Goal: Communication & Community: Answer question/provide support

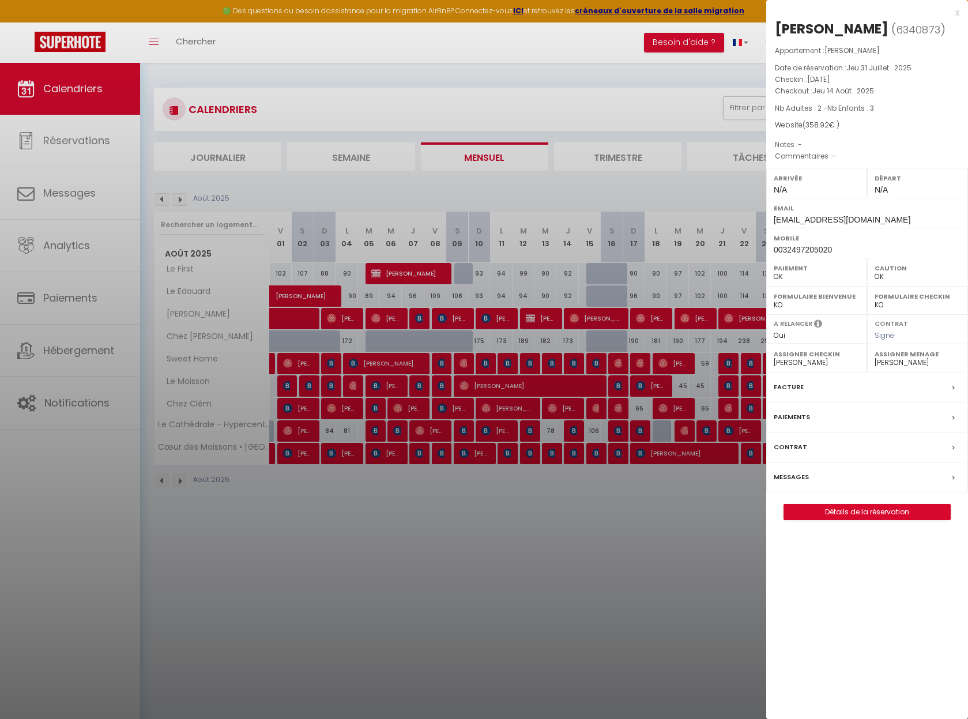
select select "0"
select select "32827"
drag, startPoint x: 623, startPoint y: 563, endPoint x: 205, endPoint y: 387, distance: 453.8
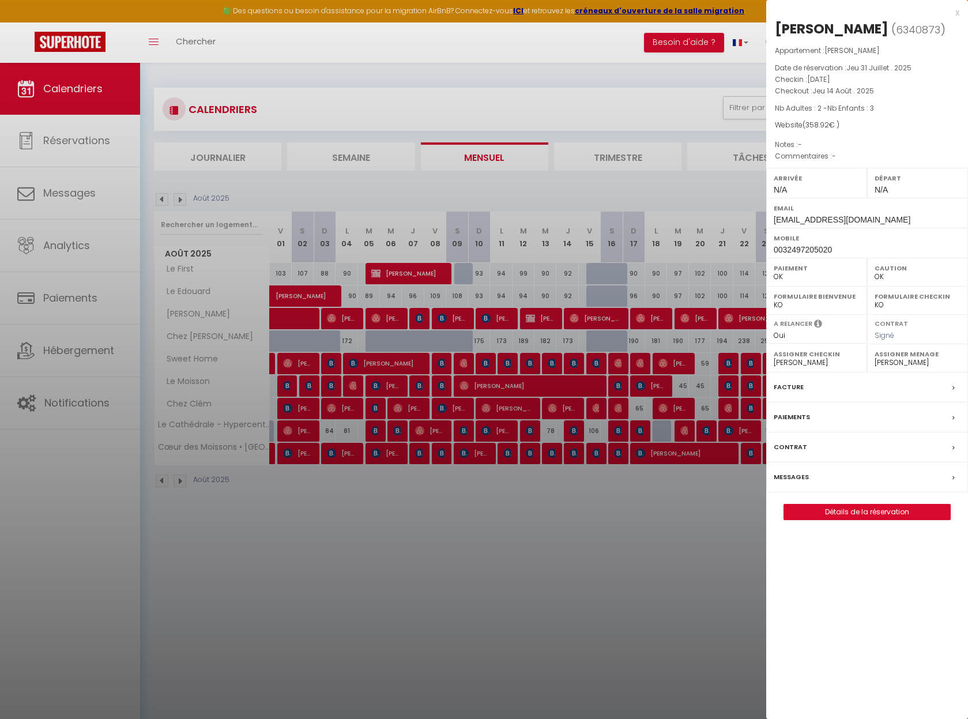
click at [622, 563] on div at bounding box center [484, 359] width 968 height 719
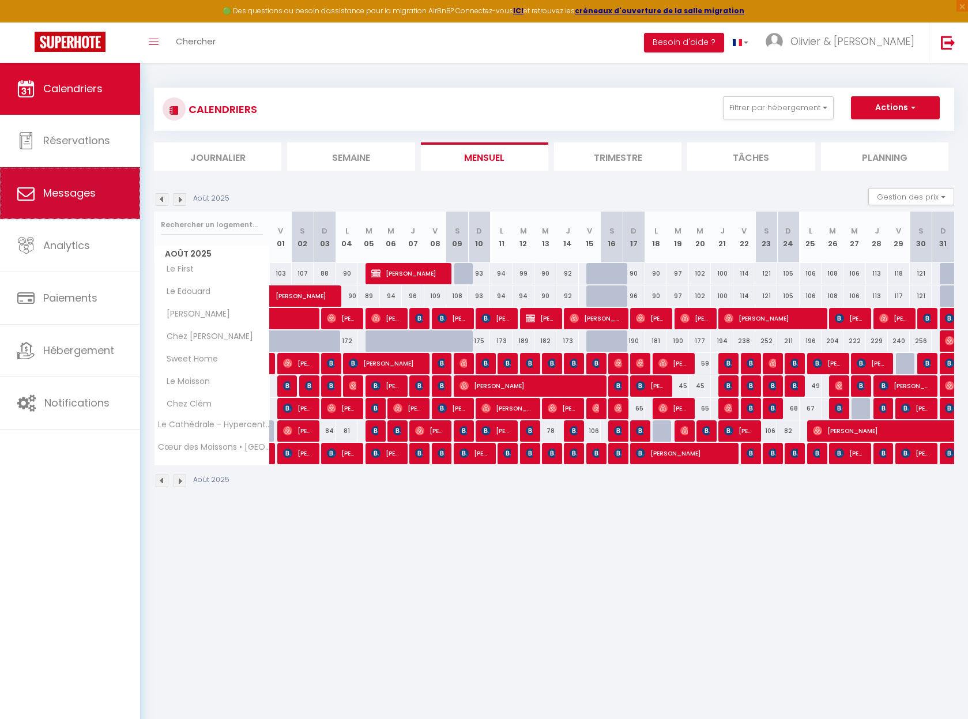
click at [76, 193] on span "Messages" at bounding box center [69, 193] width 52 height 14
select select "message"
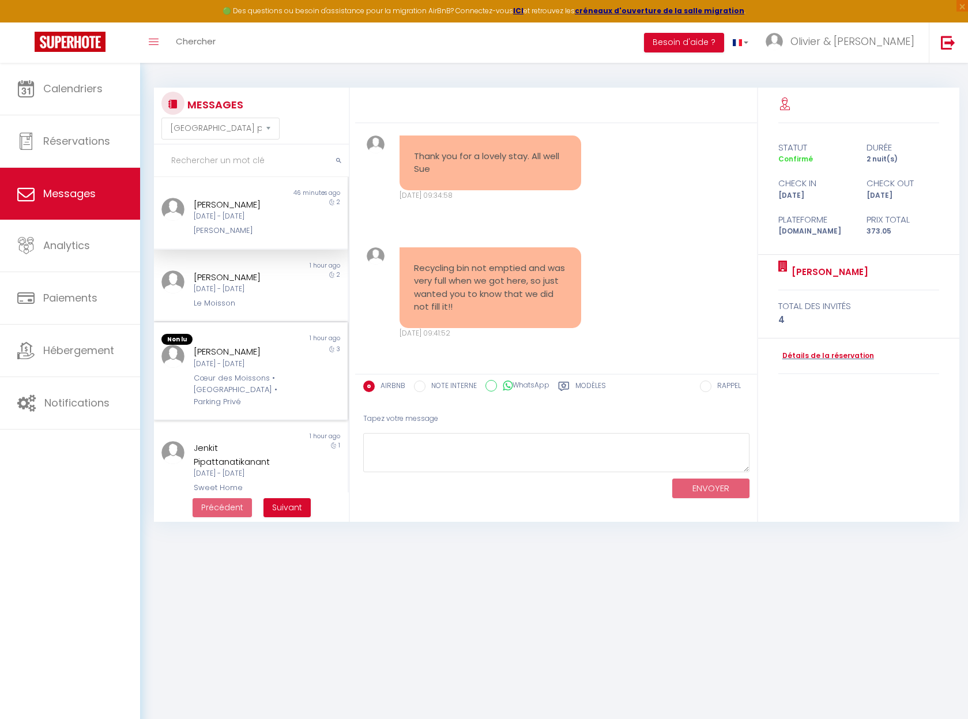
click at [230, 372] on div "[PERSON_NAME] [DATE] - [DATE] Cœur des Moissons • [GEOGRAPHIC_DATA] • Parking P…" at bounding box center [242, 376] width 113 height 63
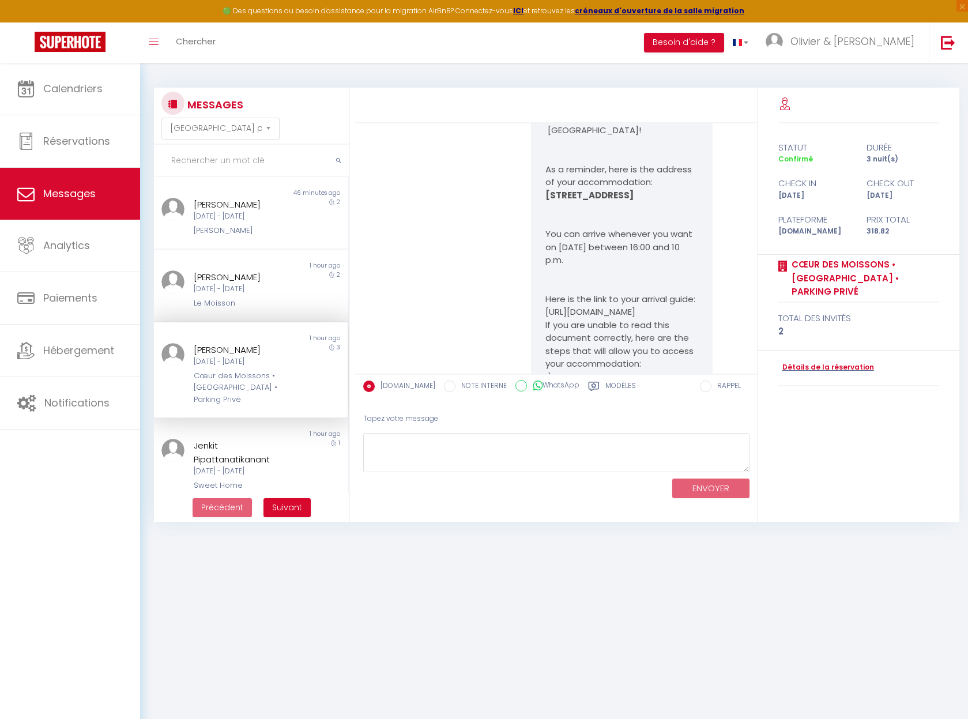
scroll to position [6218, 0]
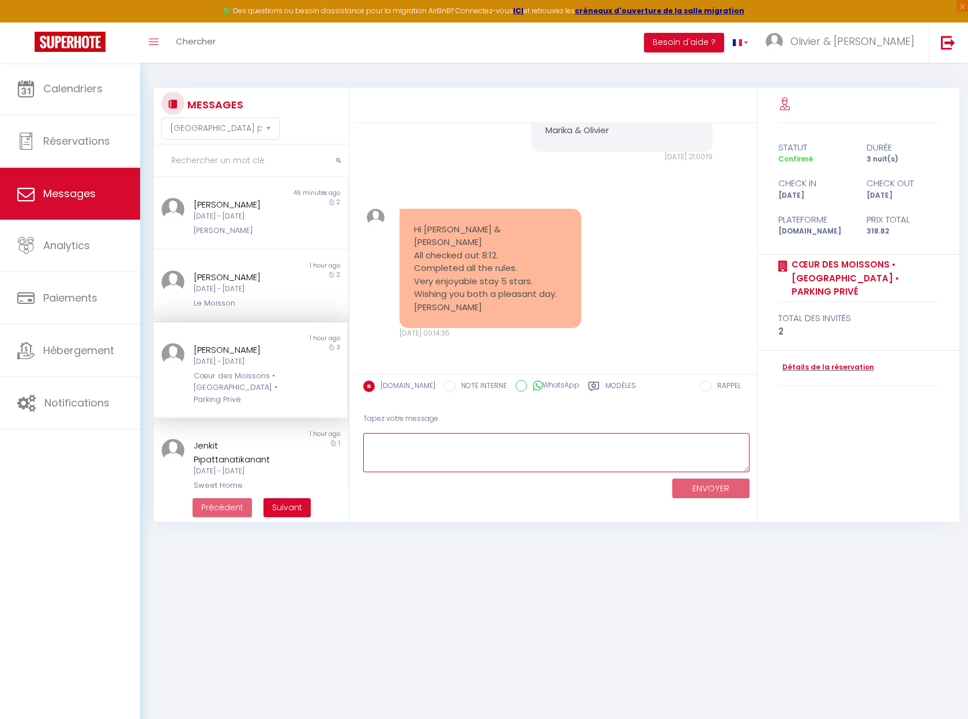
click at [461, 442] on textarea at bounding box center [556, 453] width 386 height 40
click at [530, 444] on textarea "Thank you very much [PERSON_NAME], it's a plaseare" at bounding box center [556, 453] width 386 height 40
click at [525, 444] on textarea "Thank you very much [PERSON_NAME], it's a plaeasure" at bounding box center [556, 453] width 386 height 40
drag, startPoint x: 522, startPoint y: 446, endPoint x: 502, endPoint y: 446, distance: 20.2
click at [502, 446] on textarea "Thank you very much [PERSON_NAME], it's a pleasure" at bounding box center [556, 453] width 386 height 40
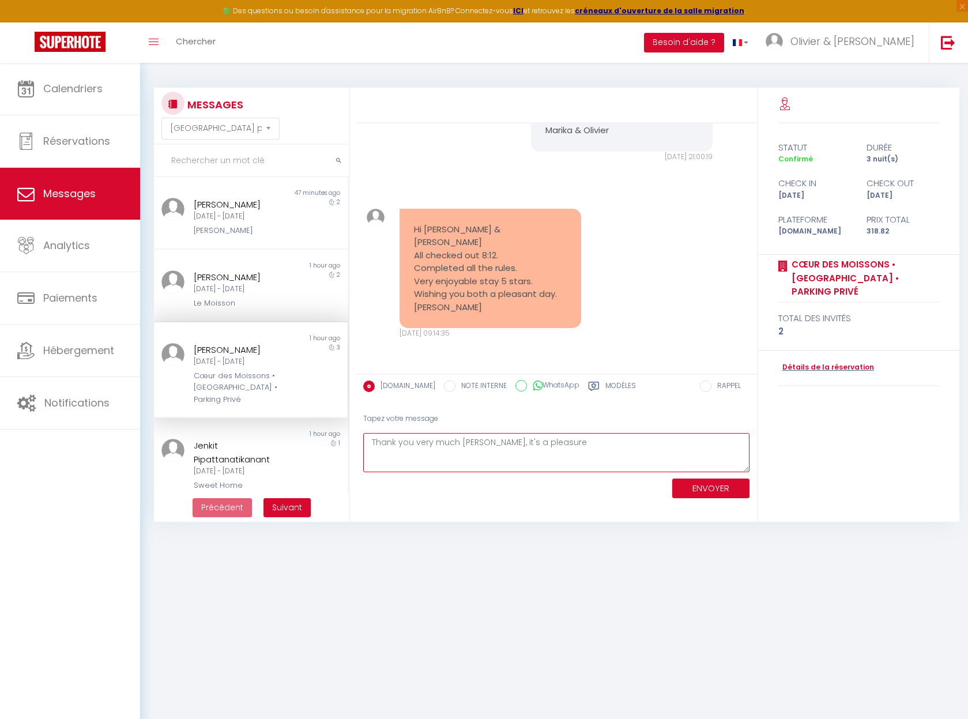
click at [559, 449] on textarea "Thank you very much [PERSON_NAME], it's a pleasure" at bounding box center [556, 453] width 386 height 40
paste textarea "It's a pleasure to have you here"
drag, startPoint x: 521, startPoint y: 442, endPoint x: 481, endPoint y: 442, distance: 39.8
click at [481, 442] on textarea "Thank you very much [PERSON_NAME], it's a pleasure It's a pleasure to have you …" at bounding box center [556, 453] width 386 height 40
click at [627, 442] on textarea "Thank you very much [PERSON_NAME], it's a pleasure to have you here" at bounding box center [556, 453] width 386 height 40
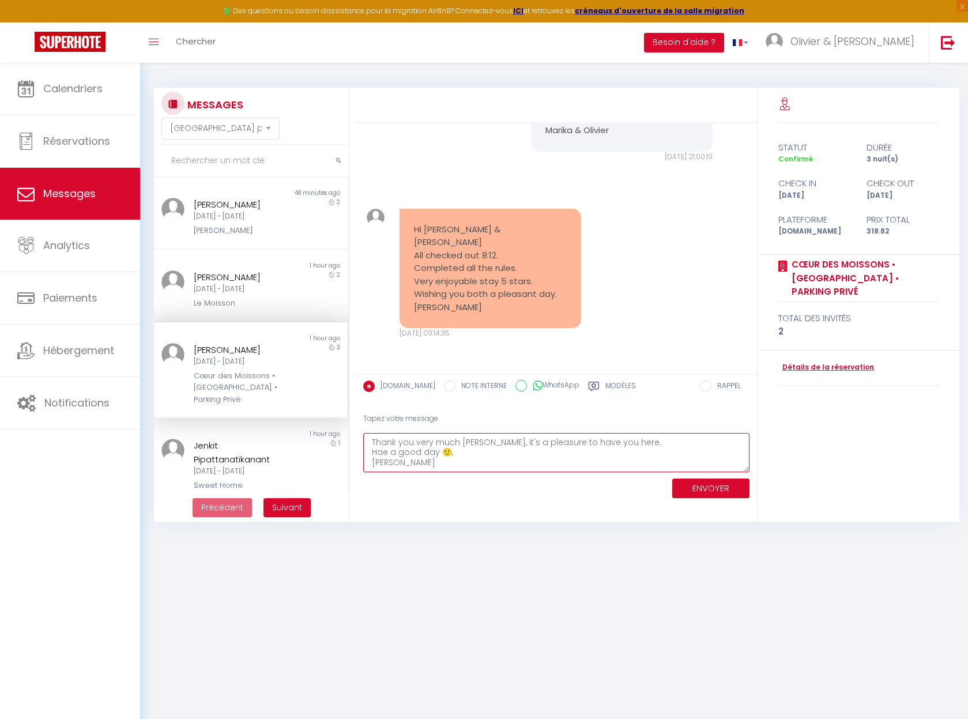
click at [383, 451] on textarea "Thank you very much [PERSON_NAME], it's a pleasure to have you here. Hae a good…" at bounding box center [556, 453] width 386 height 40
type textarea "Thank you very much [PERSON_NAME], it's a pleasure to have you here. Have a goo…"
click at [714, 494] on button "ENVOYER" at bounding box center [710, 489] width 77 height 20
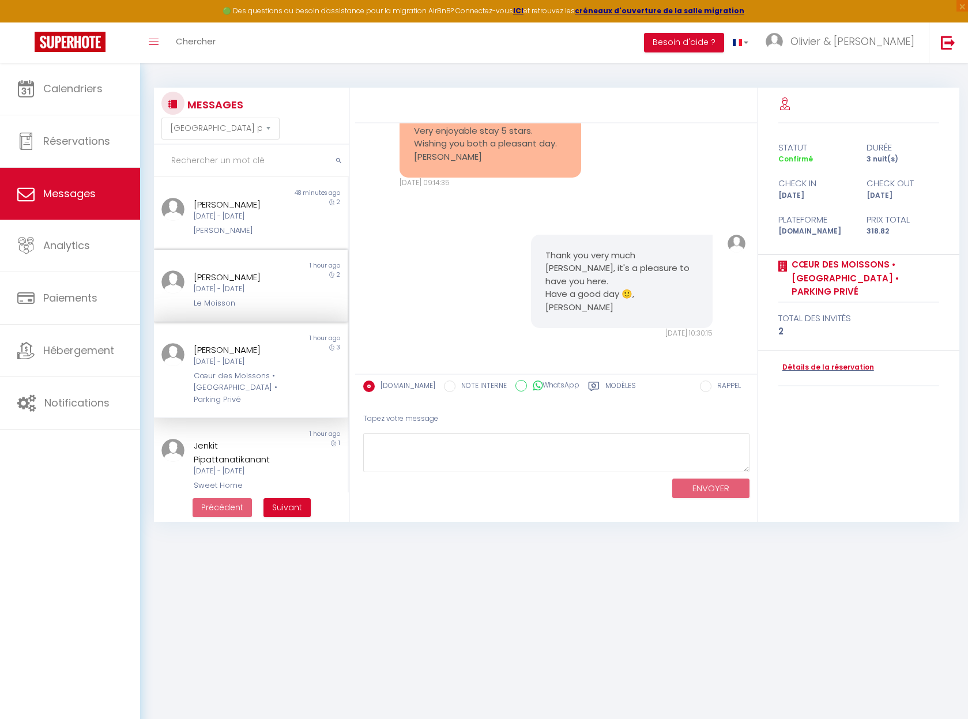
click at [244, 287] on div "[DATE] - [DATE]" at bounding box center [243, 289] width 98 height 11
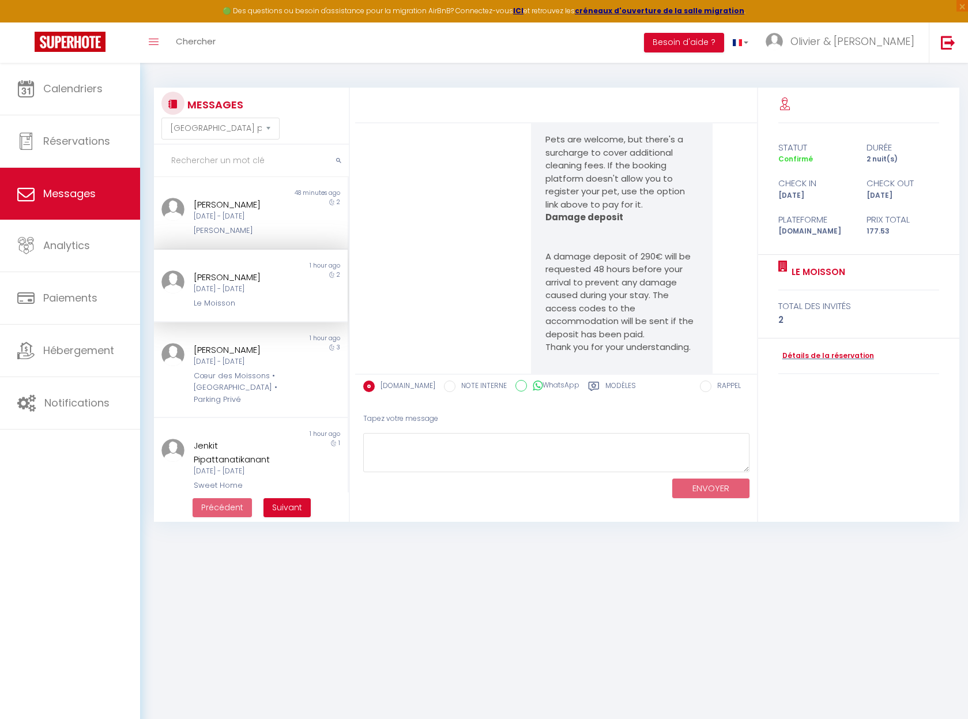
scroll to position [741, 0]
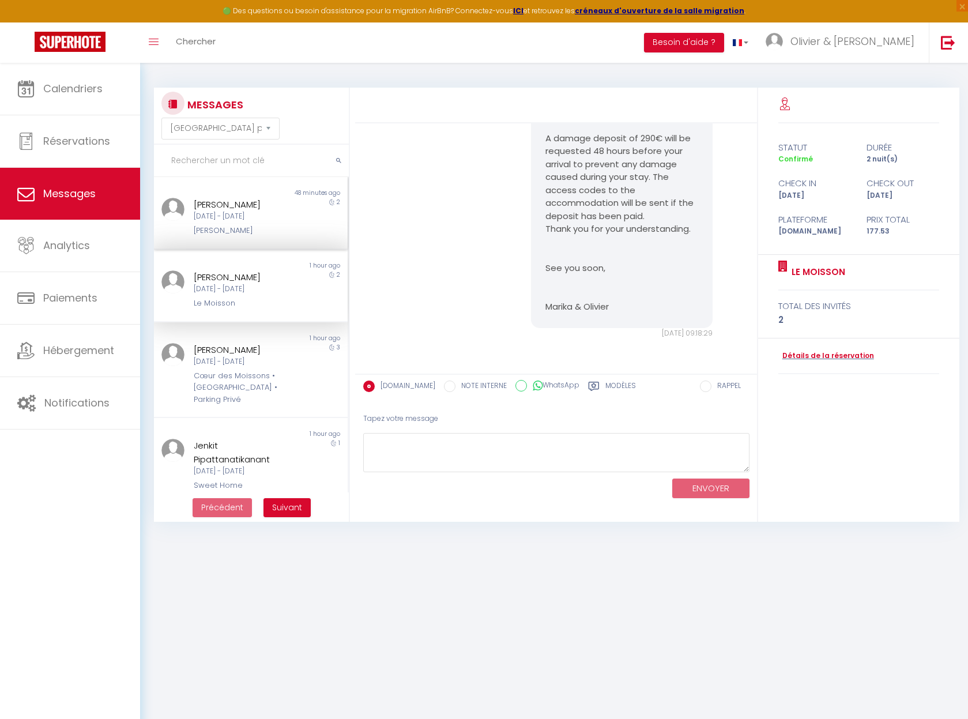
click at [231, 217] on div "[DATE] - [DATE]" at bounding box center [243, 216] width 98 height 11
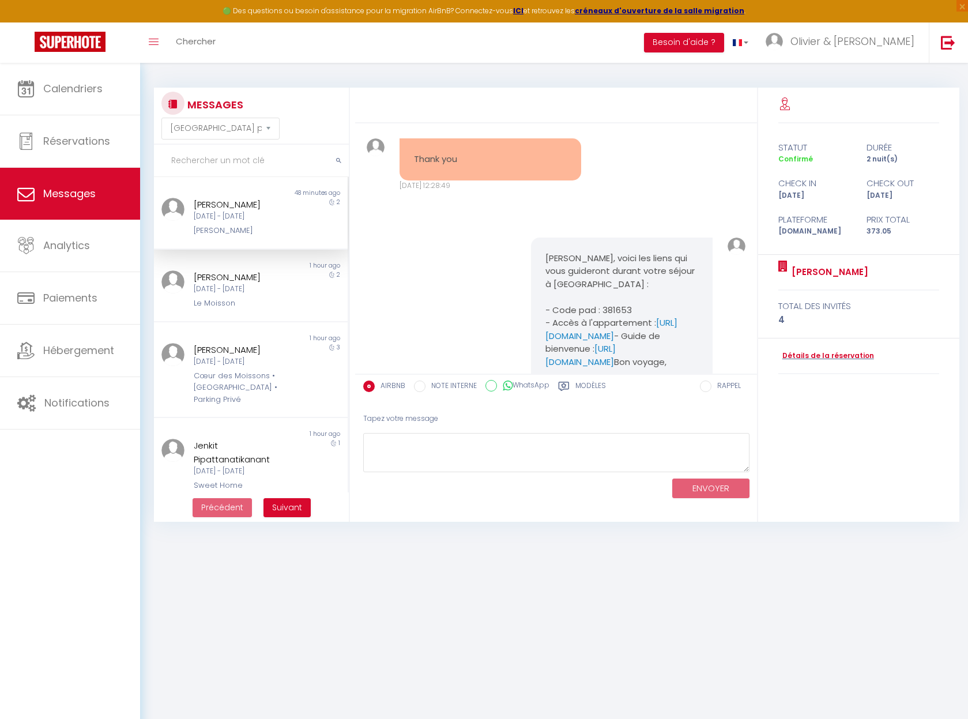
scroll to position [2445, 0]
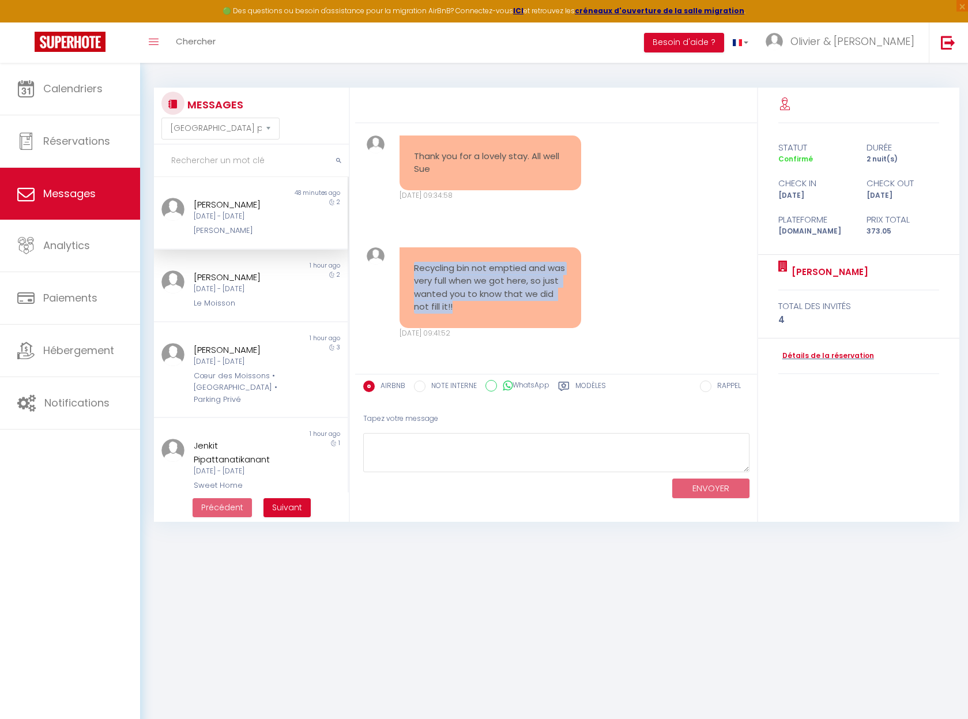
drag, startPoint x: 483, startPoint y: 309, endPoint x: 399, endPoint y: 267, distance: 94.1
click at [414, 267] on pre "Recycling bin not emptied and was very full when we got here, so just wanted yo…" at bounding box center [490, 288] width 153 height 52
copy pre "Recycling bin not emptied and was very full when we got here, so just wanted yo…"
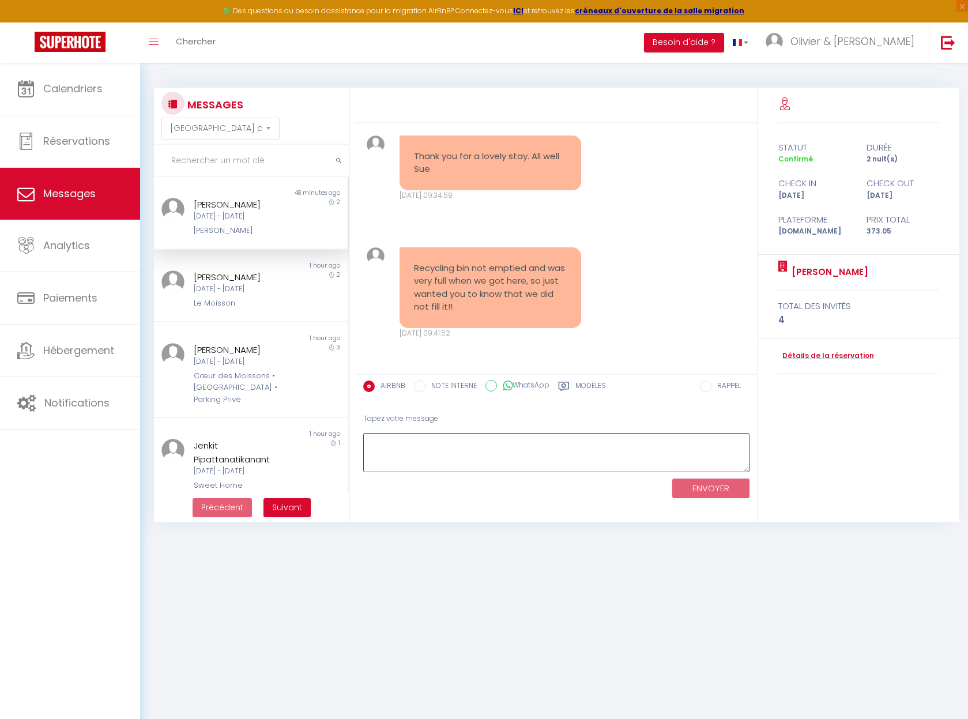
click at [424, 440] on textarea at bounding box center [556, 453] width 386 height 40
paste textarea "Hi [PERSON_NAME], thanks for letting us know, have a nice day."
click at [597, 441] on textarea "Hi [PERSON_NAME], thanks for letting us know, have a nice day 🙂." at bounding box center [556, 453] width 386 height 40
click at [400, 443] on textarea "Hi [PERSON_NAME], thanks for letting us know, have a nice day 🙂. [PERSON_NAME]" at bounding box center [556, 453] width 386 height 40
type textarea "Hi [PERSON_NAME], Thanks for letting us know, have a nice day 🙂. [PERSON_NAME]"
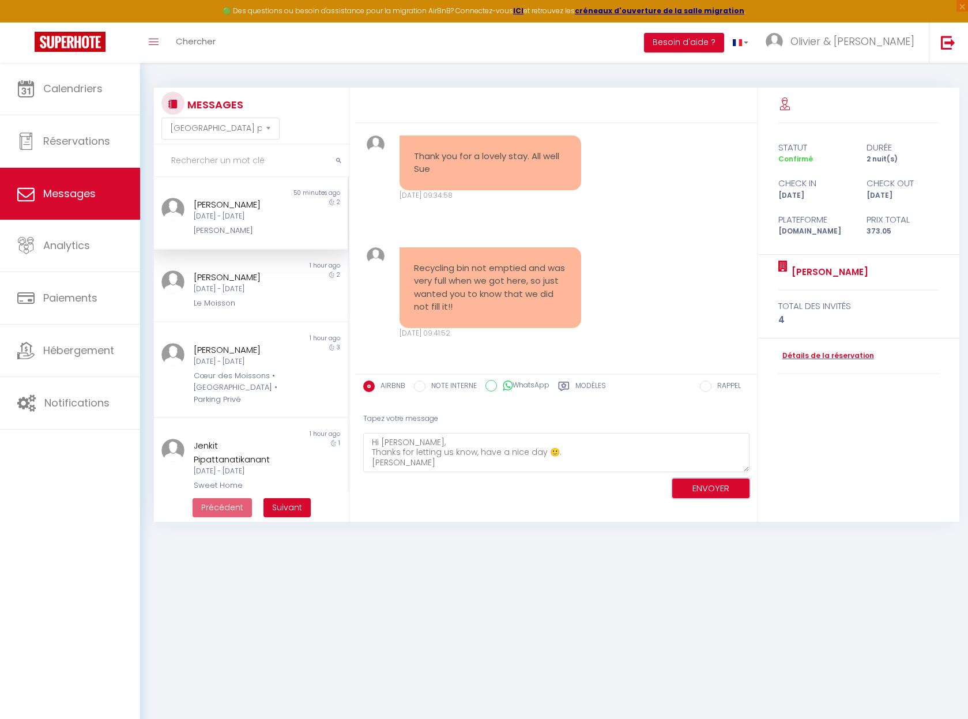
click at [703, 489] on button "ENVOYER" at bounding box center [710, 489] width 77 height 20
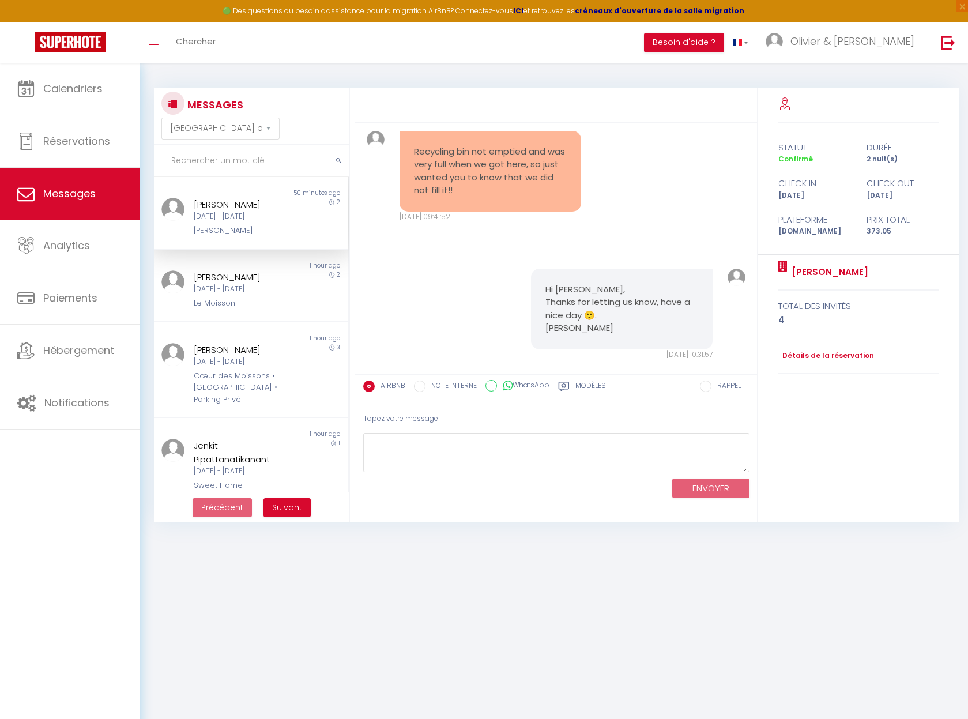
scroll to position [2583, 0]
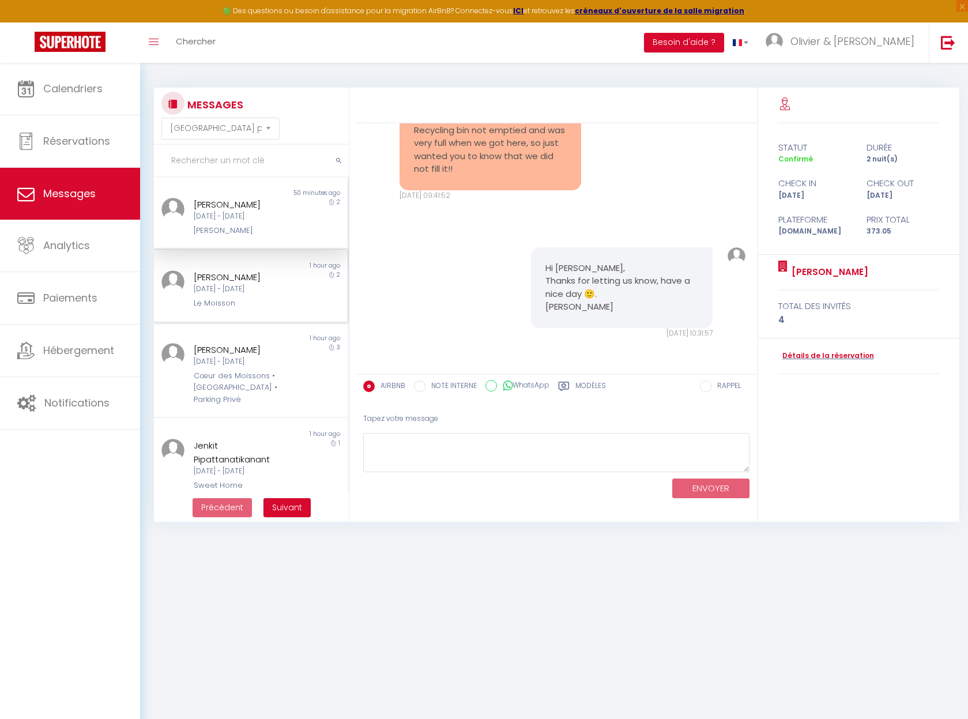
click at [245, 291] on div "[DATE] - [DATE]" at bounding box center [243, 289] width 98 height 11
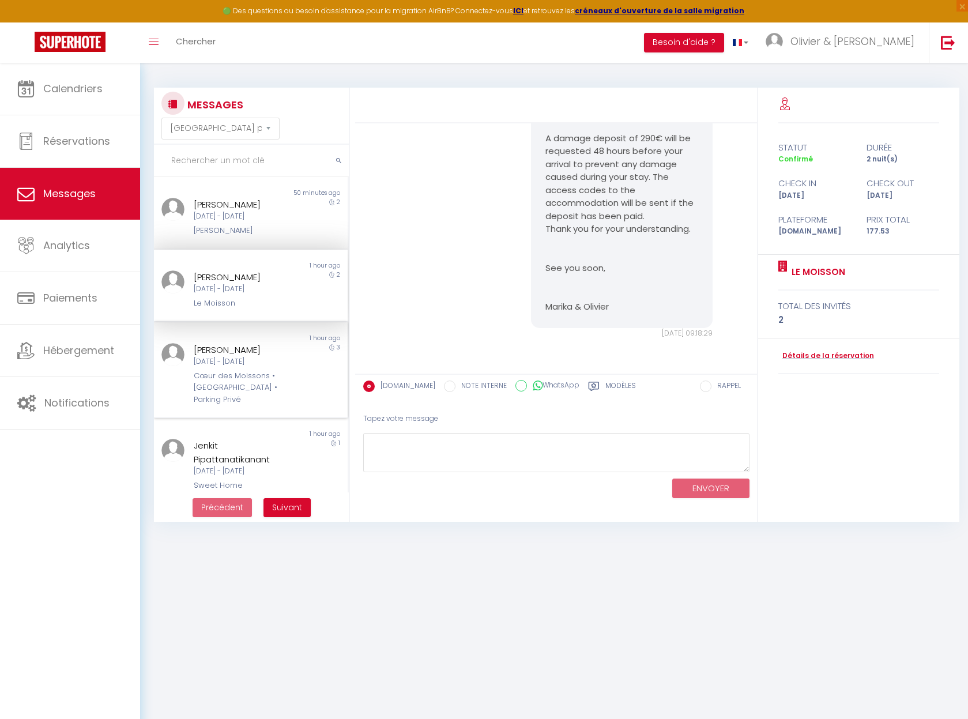
click at [235, 364] on div "[DATE] - [DATE]" at bounding box center [243, 361] width 98 height 11
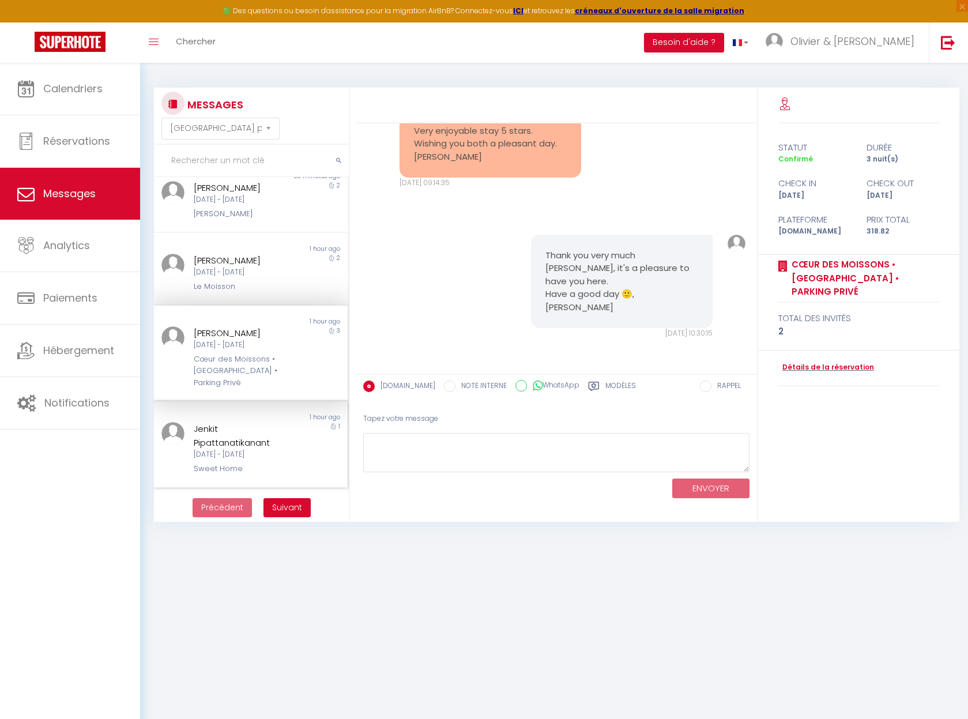
scroll to position [21, 0]
click at [246, 441] on div "Jenkit Pipattanatikanant" at bounding box center [243, 431] width 98 height 27
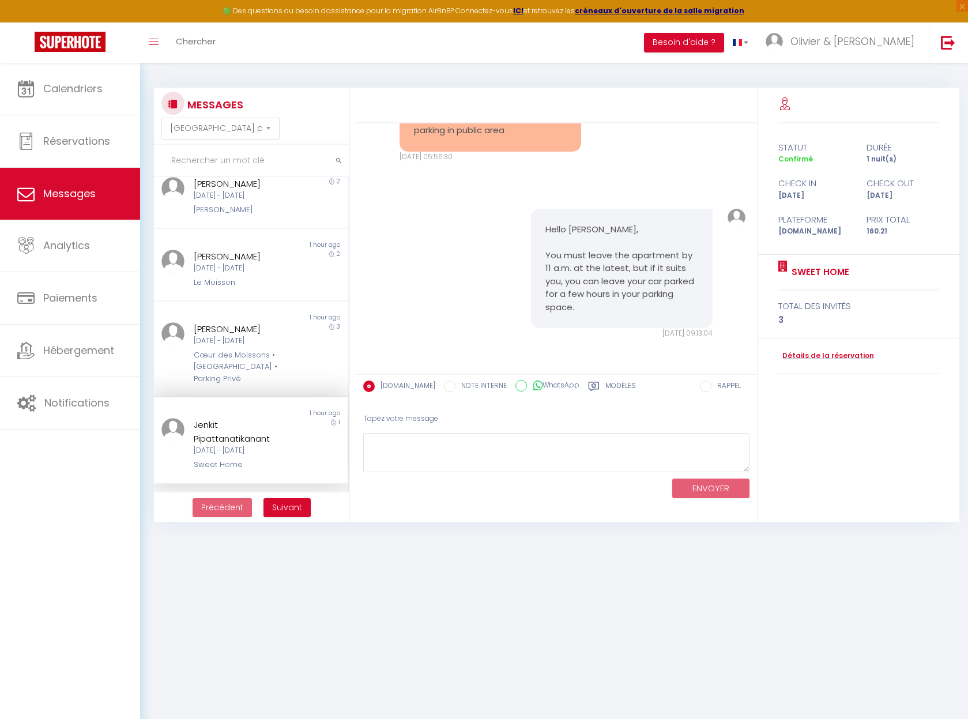
scroll to position [5086, 0]
drag, startPoint x: 528, startPoint y: 237, endPoint x: 407, endPoint y: 193, distance: 129.5
click at [414, 137] on pre "I would like to know how late could we check out? We will drive to visit some p…" at bounding box center [490, 104] width 153 height 65
copy pre "I would like to know how late could we check out? We will drive to visit some p…"
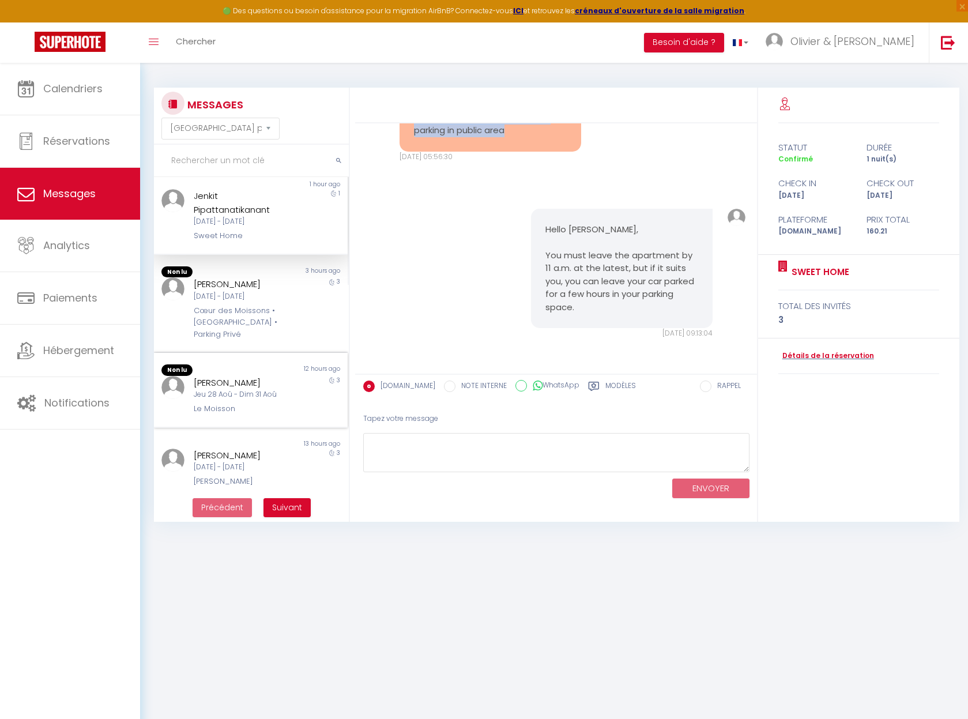
scroll to position [218, 0]
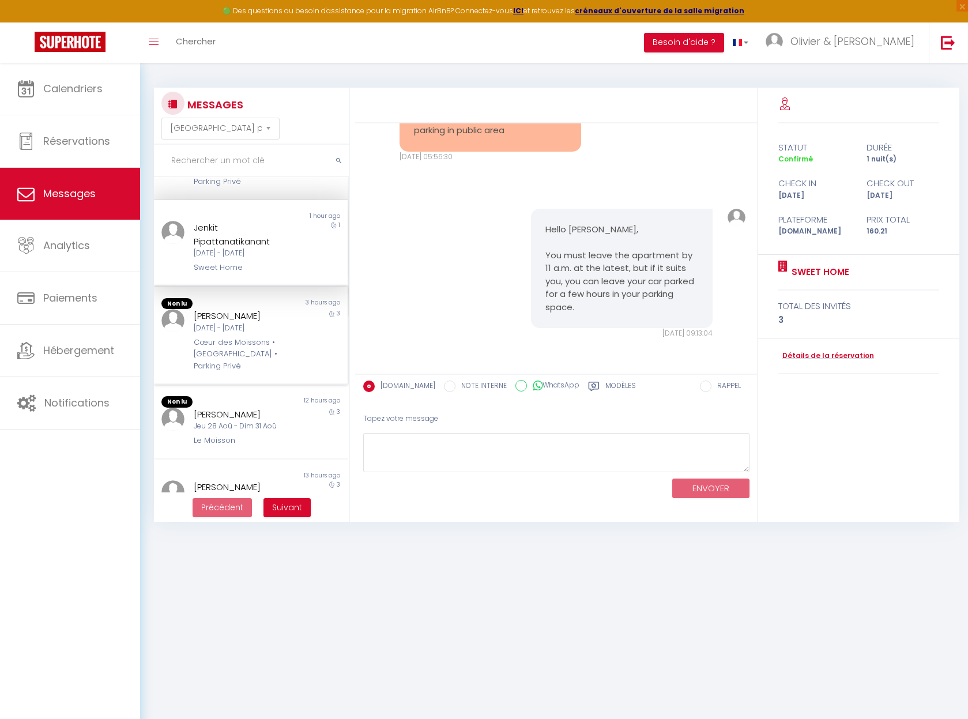
click at [234, 321] on div "[PERSON_NAME]" at bounding box center [243, 316] width 98 height 14
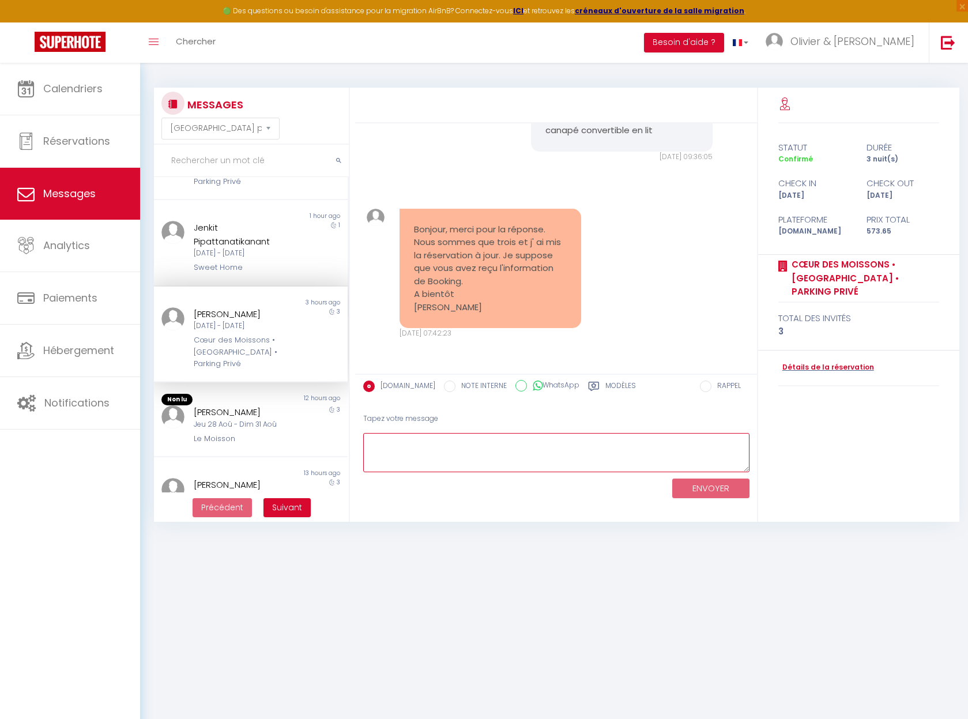
drag, startPoint x: 423, startPoint y: 445, endPoint x: 479, endPoint y: 425, distance: 59.8
click at [423, 445] on textarea at bounding box center [556, 453] width 386 height 40
click at [445, 451] on textarea at bounding box center [556, 453] width 386 height 40
click at [469, 443] on textarea "Bonjour [PERSON_NAME], oui nsu aons bien reçu le sinformatino de Bookinf. [PERS…" at bounding box center [556, 453] width 386 height 40
click at [550, 445] on textarea "Bonjour [PERSON_NAME], oui nuos avons bien reçu le sinformatino de Bookinf. [PE…" at bounding box center [556, 453] width 386 height 40
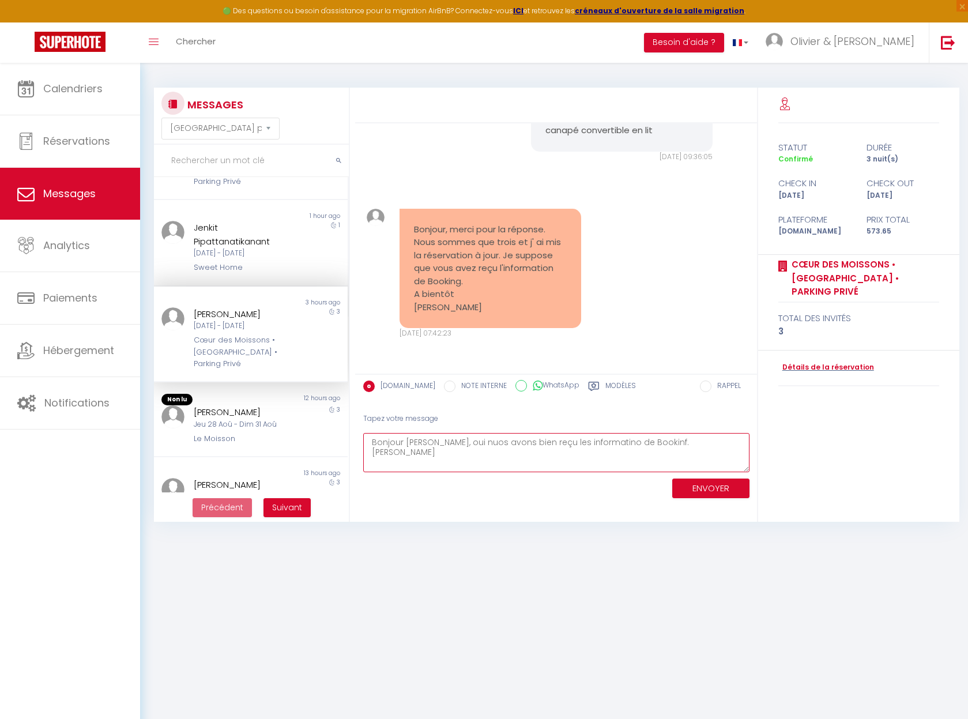
click at [595, 445] on textarea "Bonjour [PERSON_NAME], oui nuos avons bien reçu les informatino de Bookinf. [PE…" at bounding box center [556, 453] width 386 height 40
click at [642, 445] on textarea "Bonjour [PERSON_NAME], oui nuos avons bien reçu les informatios de Bookinf. [PE…" at bounding box center [556, 453] width 386 height 40
click at [676, 443] on textarea "Bonjour [PERSON_NAME], oui nuos avons bien reçu les informatios de Booking. [PE…" at bounding box center [556, 453] width 386 height 40
click at [648, 443] on textarea "Bonjour [PERSON_NAME], oui nuos avons bien reçu les informatios de Booking. Bel…" at bounding box center [556, 453] width 386 height 40
click at [459, 441] on textarea "Bonjour [PERSON_NAME], oui nuos avons bien reçu les informatios de Booking. Bel…" at bounding box center [556, 453] width 386 height 40
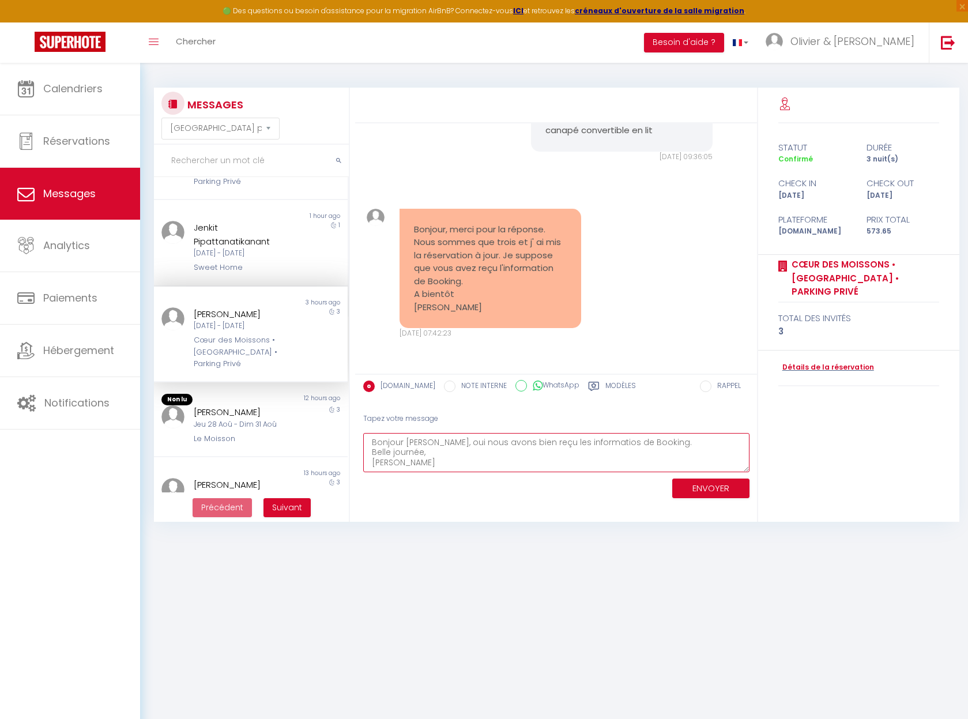
click at [594, 443] on textarea "Bonjour [PERSON_NAME], oui nous avons bien reçu les informatios de Booking. Bel…" at bounding box center [556, 453] width 386 height 40
type textarea "Bonjour [PERSON_NAME], oui nous avons bien reçu les informations de Booking. Be…"
click at [716, 491] on button "ENVOYER" at bounding box center [710, 489] width 77 height 20
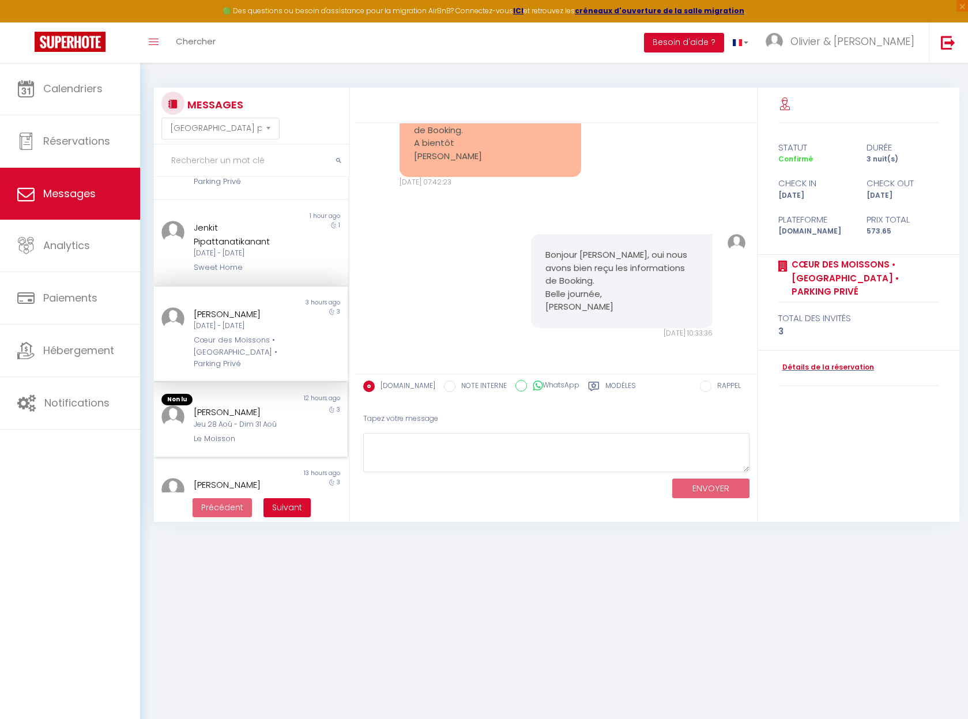
click at [212, 433] on div "[PERSON_NAME] 28 Aoû - Dim 31 [PERSON_NAME]" at bounding box center [242, 424] width 113 height 39
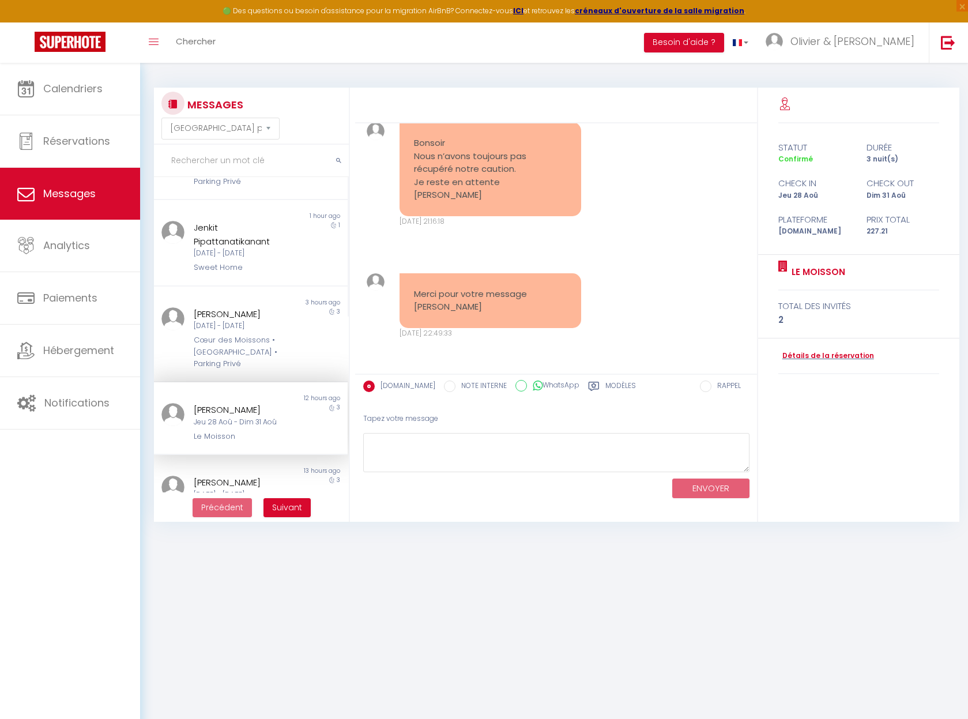
scroll to position [7490, 0]
click at [424, 652] on body "🟢 Des questions ou besoin d'assistance pour la migration AirBnB? Connectez-vous…" at bounding box center [484, 422] width 968 height 719
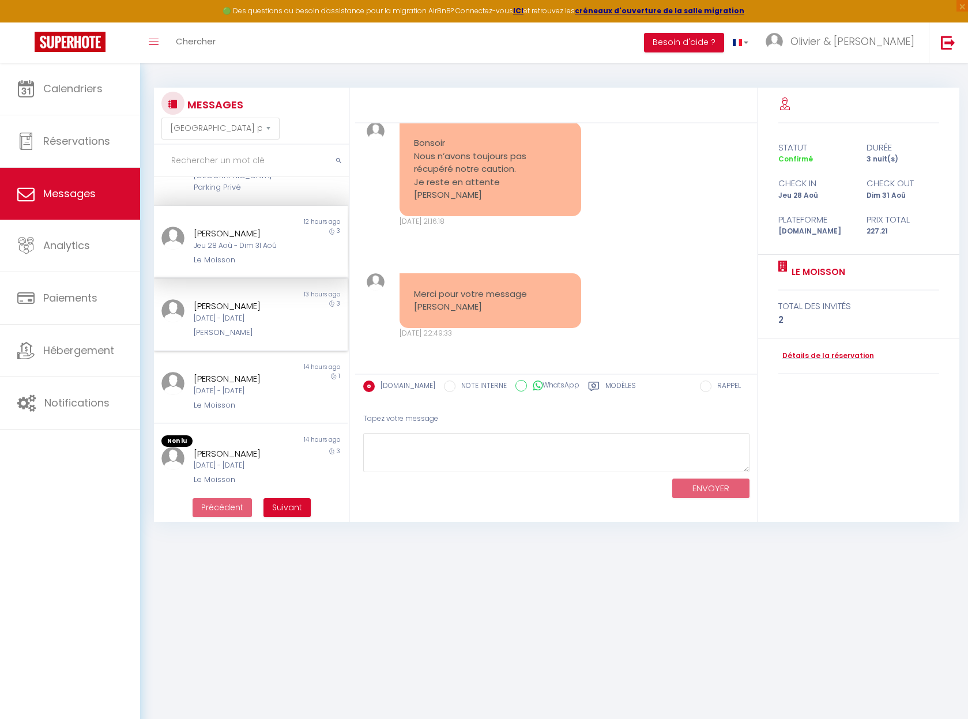
click at [243, 309] on div "[PERSON_NAME]" at bounding box center [243, 306] width 98 height 14
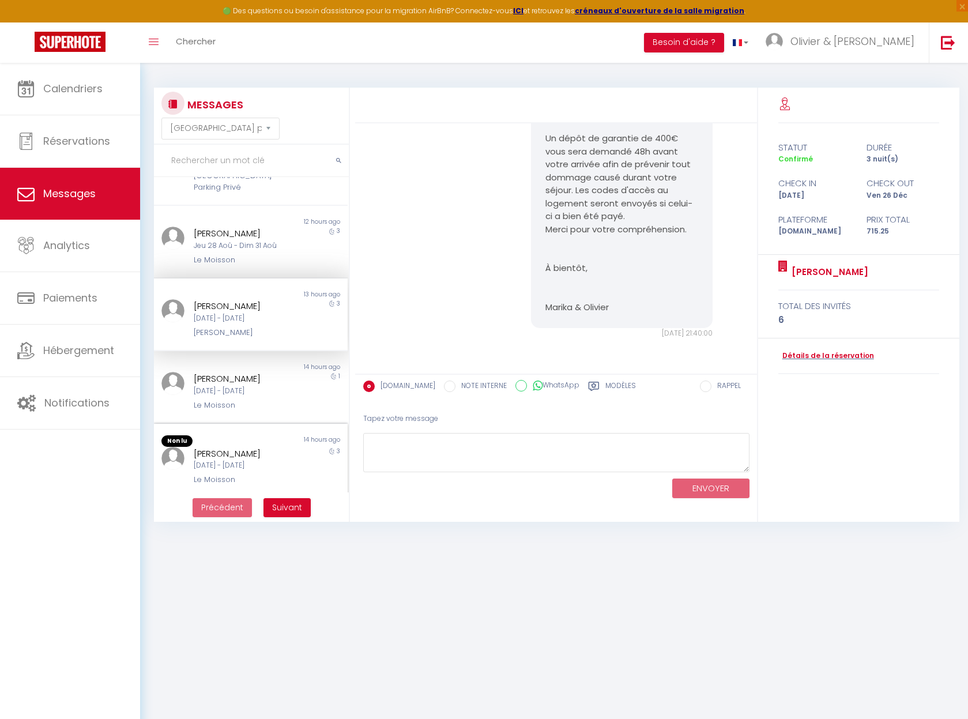
click at [243, 453] on div "[PERSON_NAME]" at bounding box center [243, 454] width 98 height 14
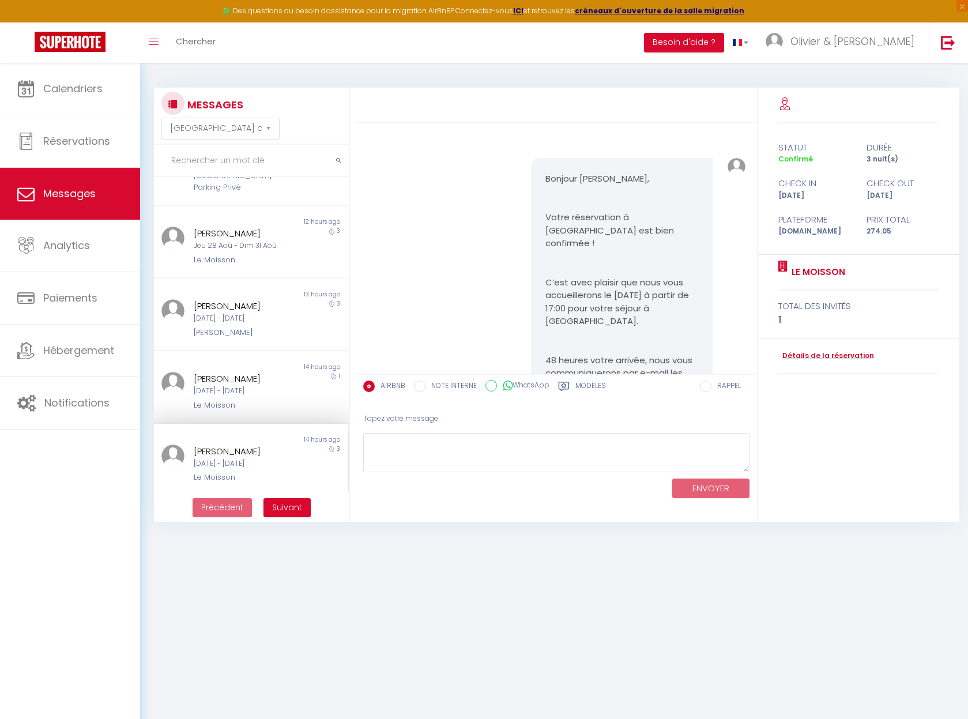
scroll to position [352, 0]
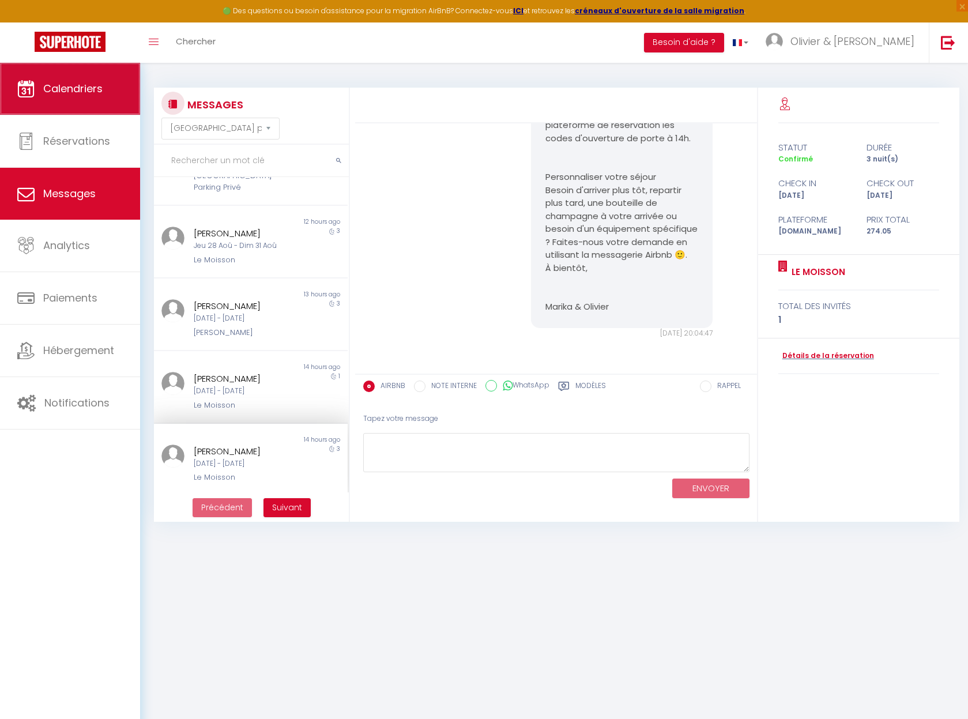
click at [107, 102] on link "Calendriers" at bounding box center [70, 89] width 140 height 52
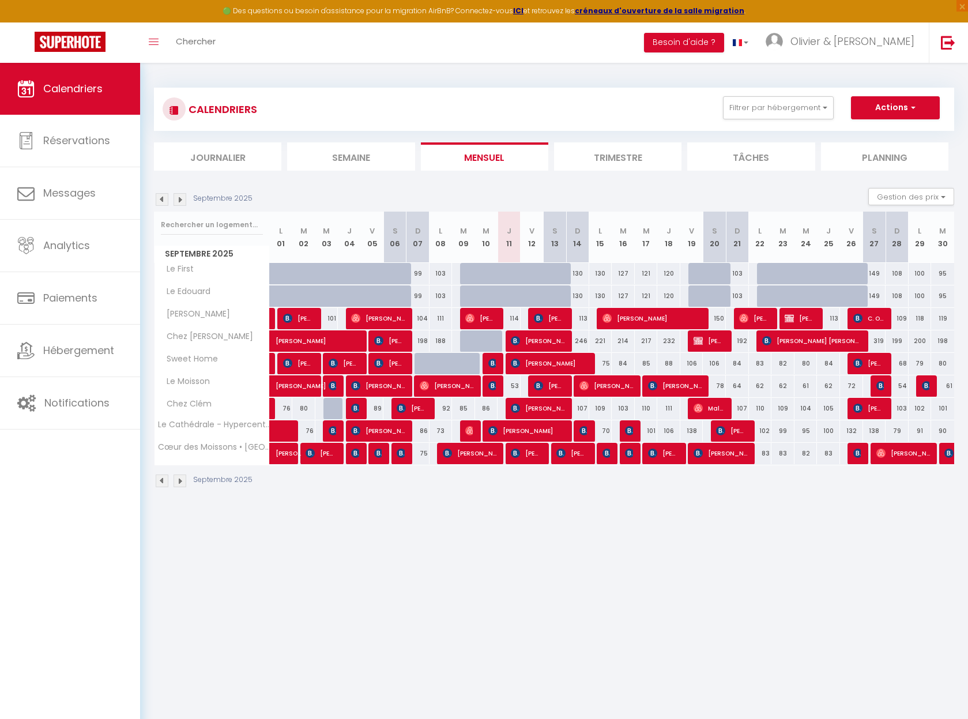
click at [576, 576] on body "🟢 Des questions ou besoin d'assistance pour la migration AirBnB? Connectez-vous…" at bounding box center [484, 422] width 968 height 719
click at [803, 319] on span "[PERSON_NAME]" at bounding box center [800, 318] width 31 height 22
select select "OK"
select select "KO"
select select "0"
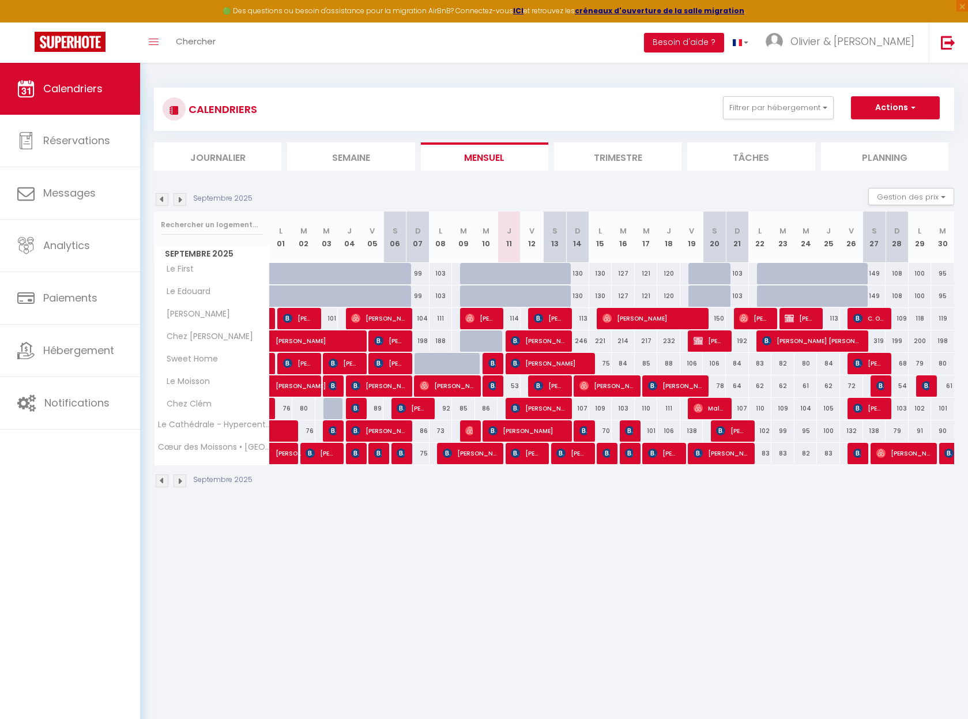
select select "0"
select select "1"
select select
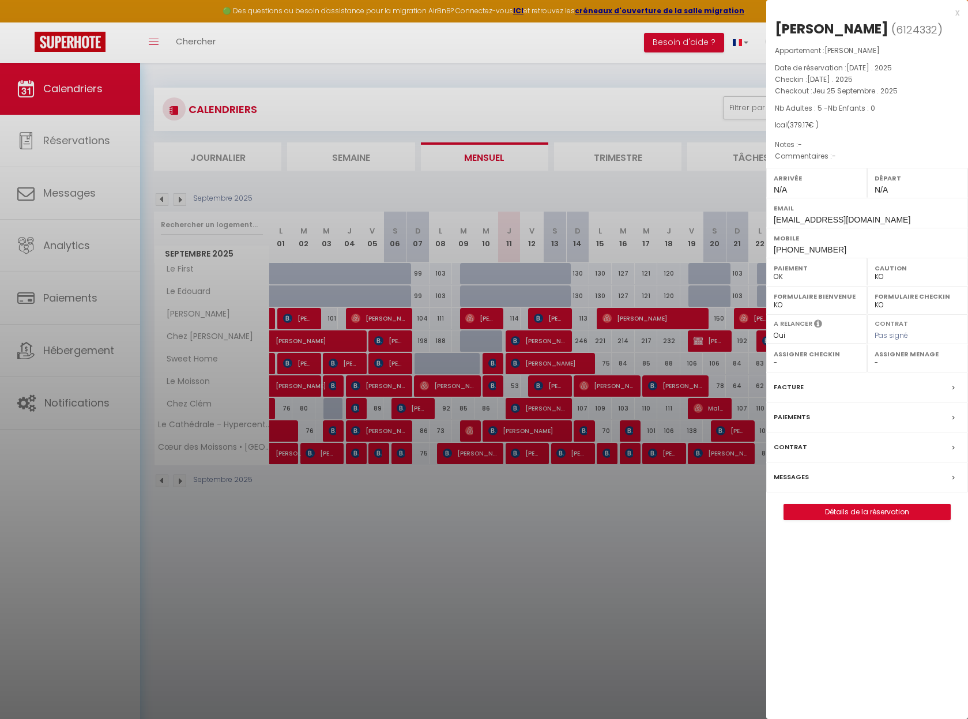
click at [643, 596] on div at bounding box center [484, 359] width 968 height 719
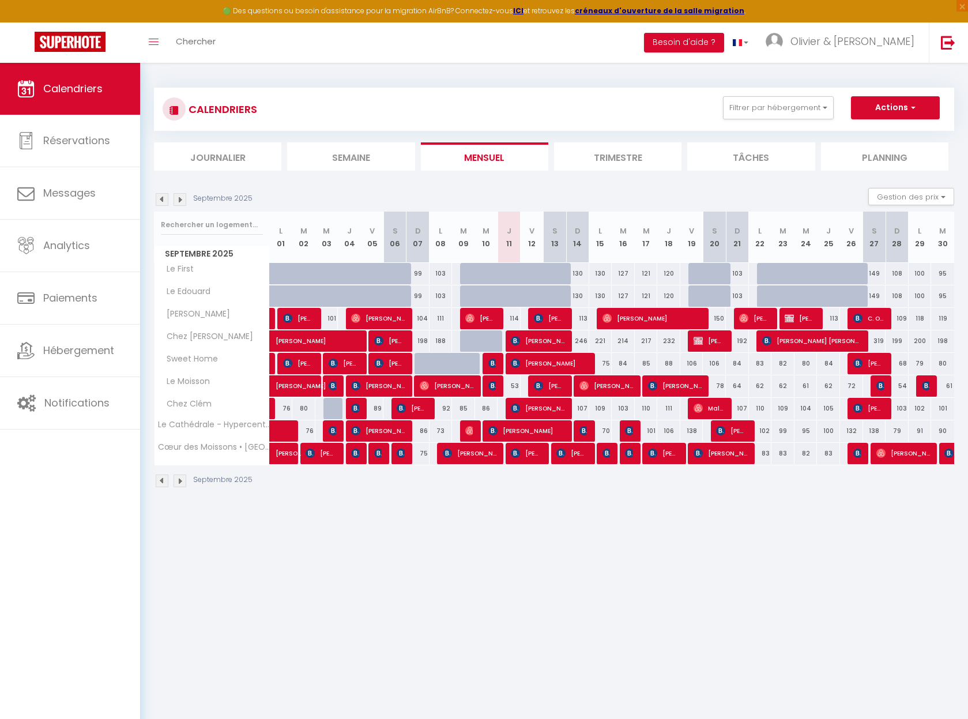
click at [530, 599] on body "🟢 Des questions ou besoin d'assistance pour la migration AirBnB? Connectez-vous…" at bounding box center [484, 422] width 968 height 719
